Goal: Information Seeking & Learning: Learn about a topic

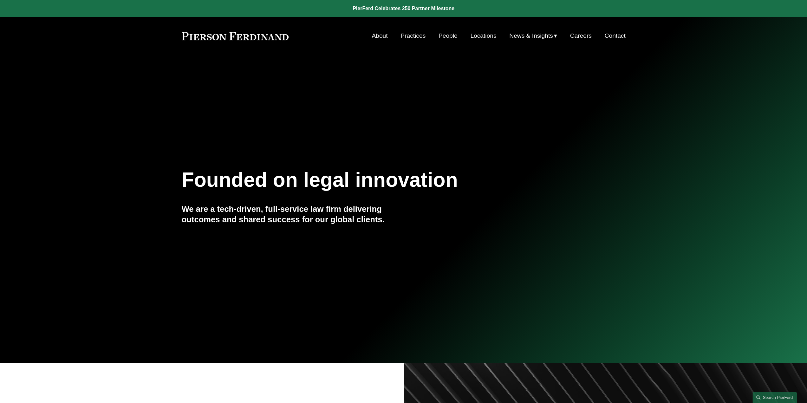
click at [405, 38] on link "Practices" at bounding box center [413, 36] width 25 height 12
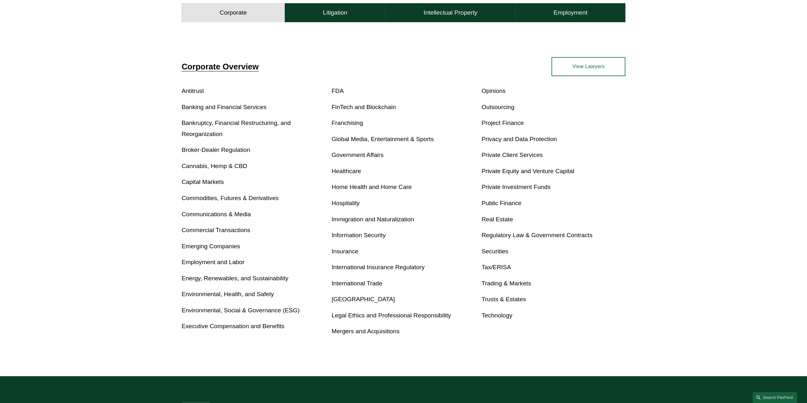
scroll to position [254, 0]
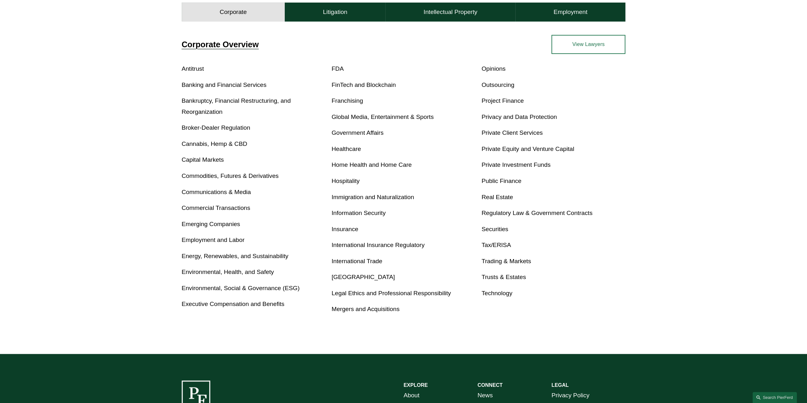
click at [498, 199] on link "Real Estate" at bounding box center [496, 197] width 31 height 7
